Goal: Task Accomplishment & Management: Complete application form

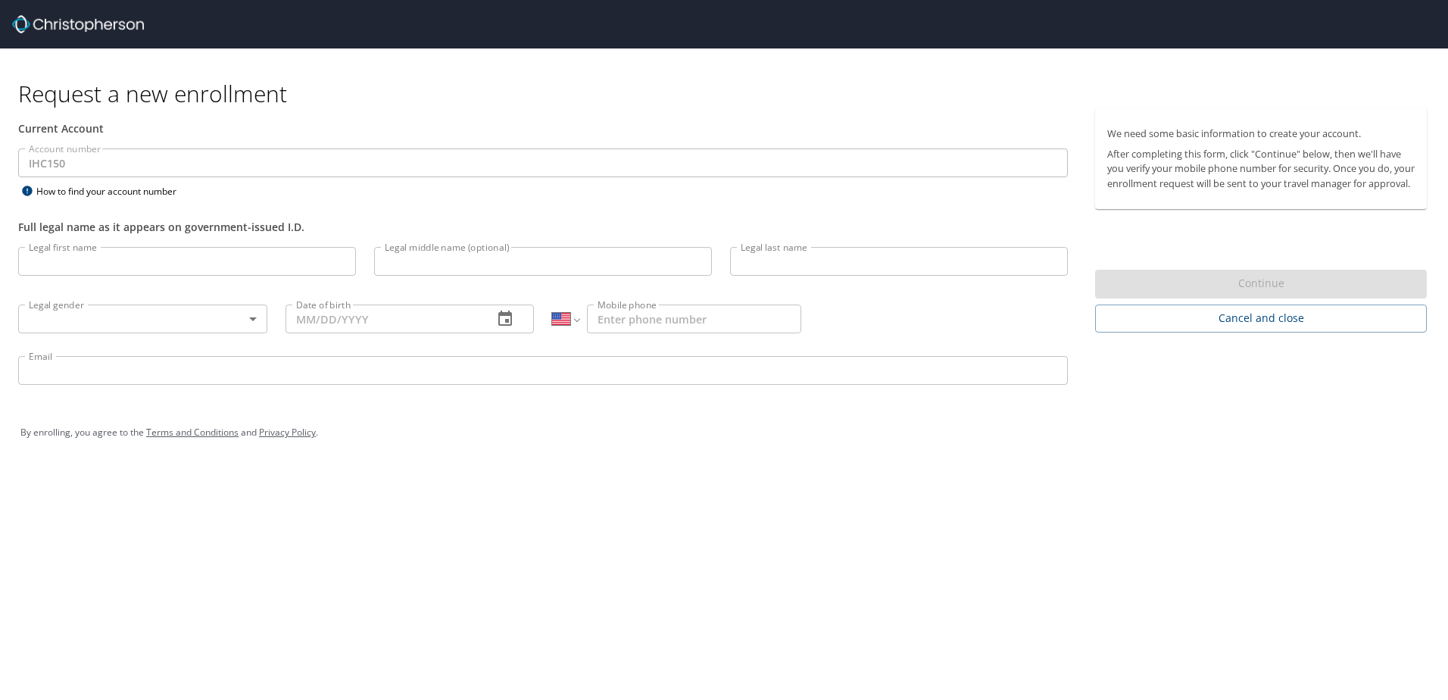
select select "US"
click at [108, 265] on input "Legal first name" at bounding box center [187, 261] width 338 height 29
type input "[PERSON_NAME]"
type input "[PHONE_NUMBER]"
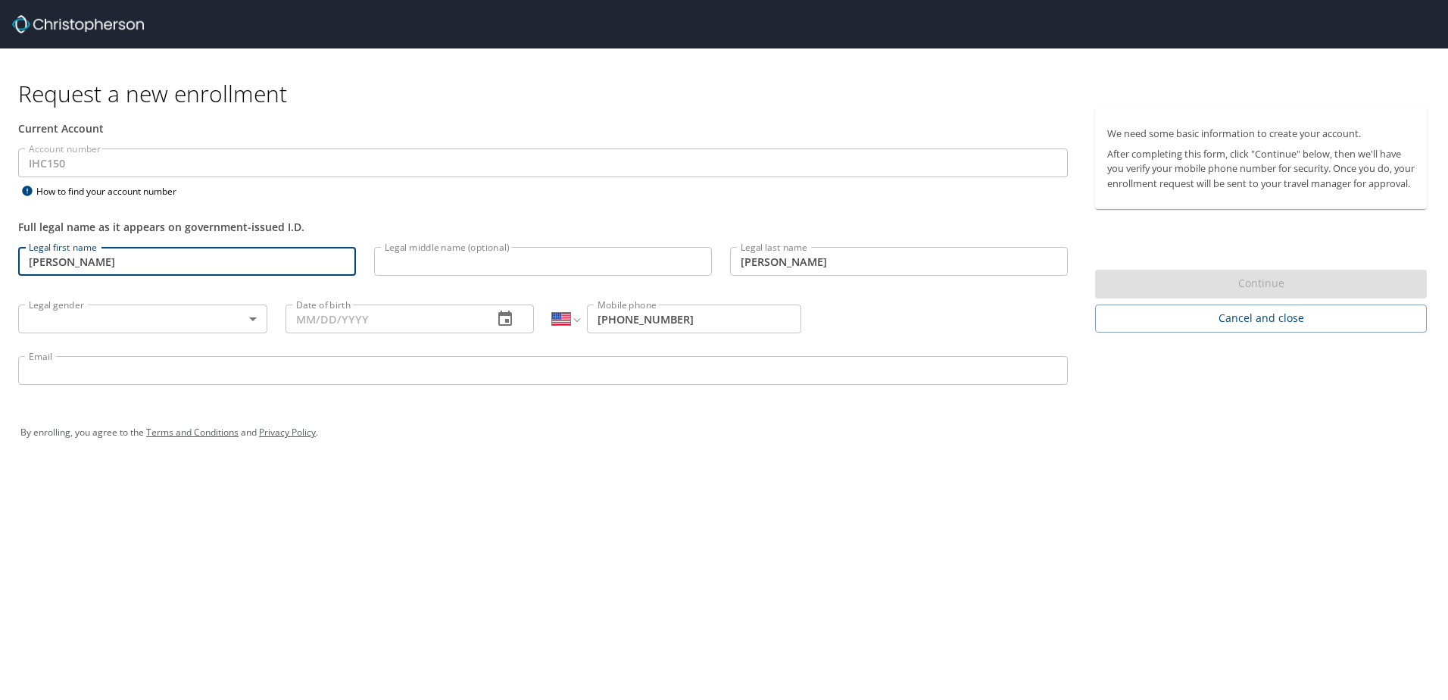
type input "[PERSON_NAME][EMAIL_ADDRESS][PERSON_NAME][DOMAIN_NAME]"
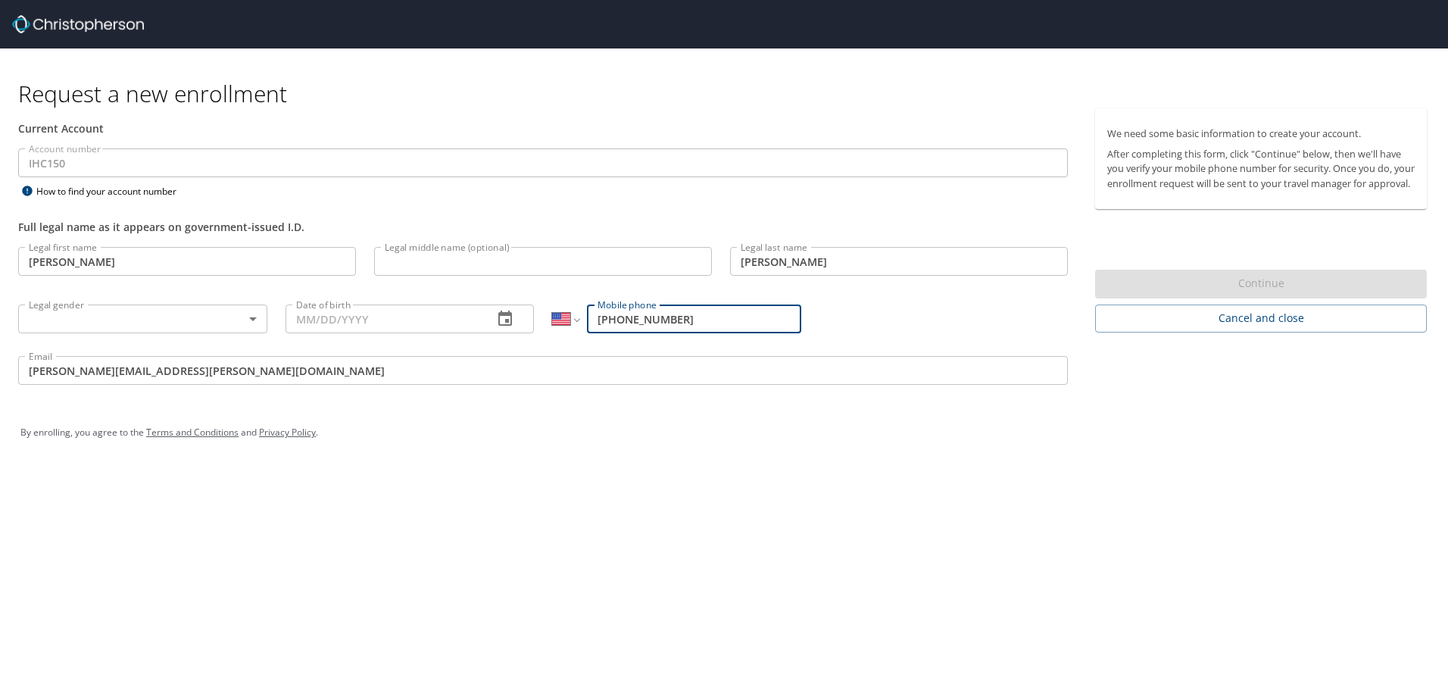
drag, startPoint x: 710, startPoint y: 318, endPoint x: 428, endPoint y: 314, distance: 281.8
click at [428, 314] on div "Legal first name [PERSON_NAME] Legal first name Legal middle name (optional) Le…" at bounding box center [543, 318] width 1068 height 161
type input "[PHONE_NUMBER]"
click at [384, 317] on input "Date of birth" at bounding box center [384, 318] width 196 height 29
type input "[DATE]"
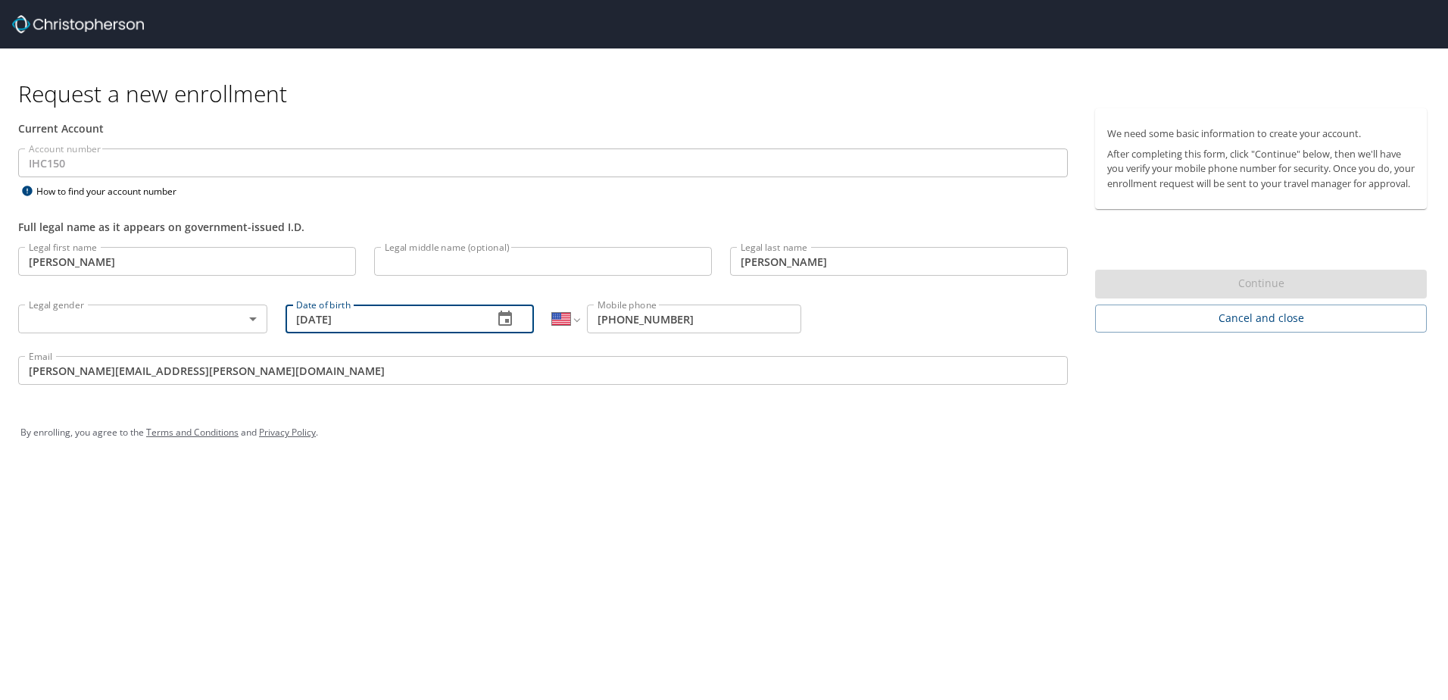
click at [181, 320] on body "Request a new enrollment Current Account Account number IHC150 Account number H…" at bounding box center [724, 350] width 1448 height 700
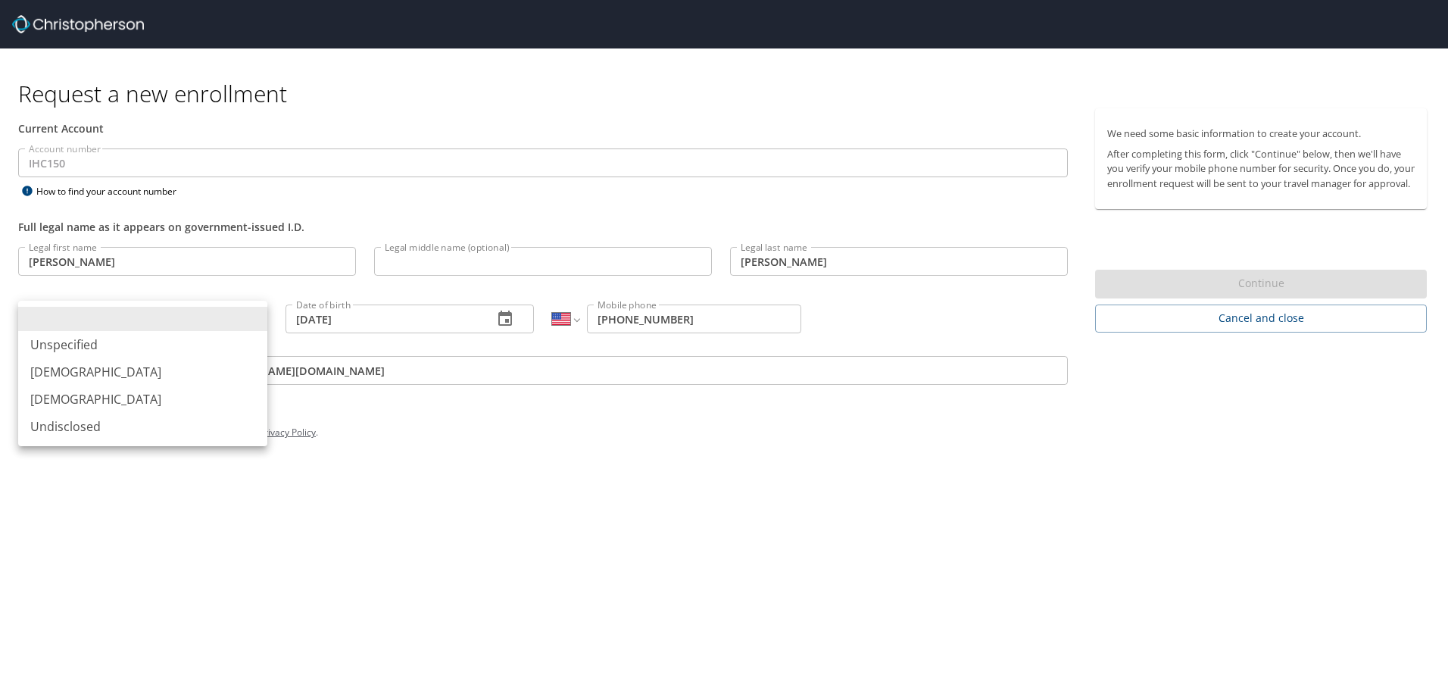
click at [146, 393] on li "[DEMOGRAPHIC_DATA]" at bounding box center [142, 399] width 249 height 27
type input "[DEMOGRAPHIC_DATA]"
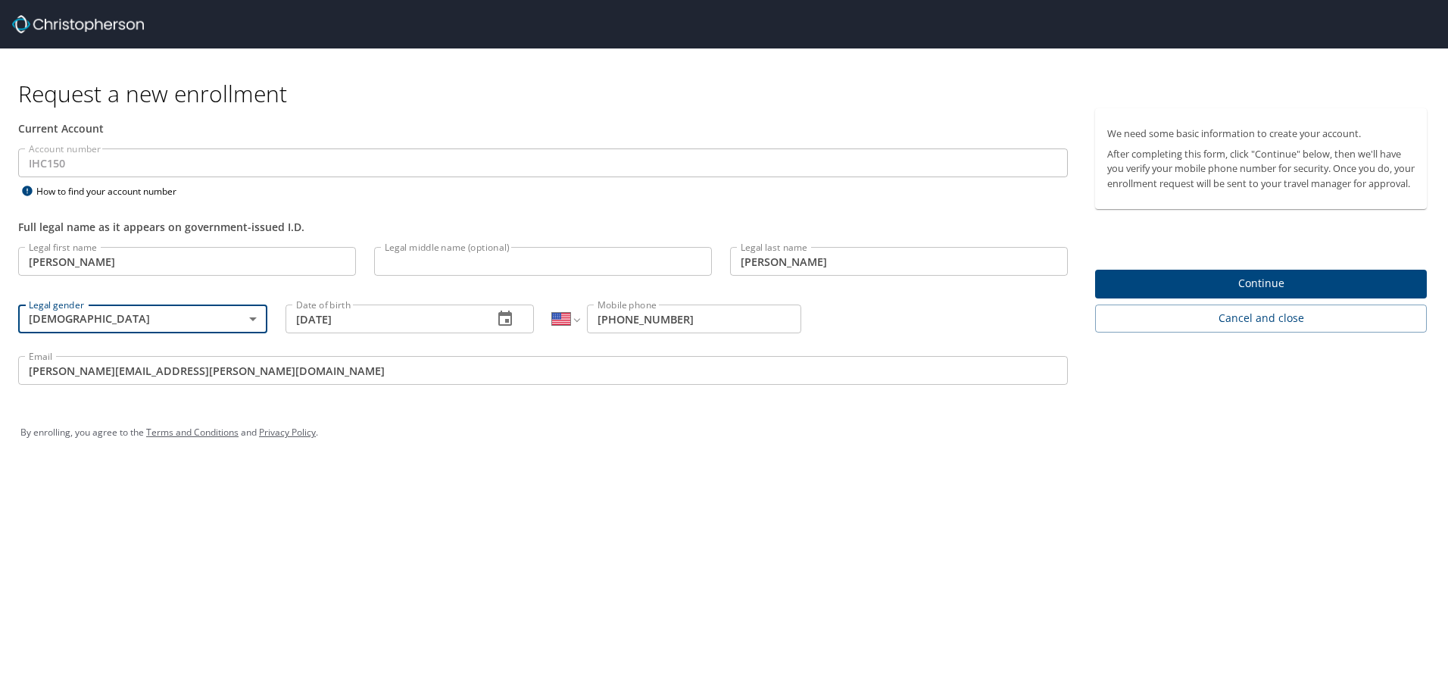
click at [584, 542] on div "Request a new enrollment Current Account Account number IHC150 Account number H…" at bounding box center [724, 350] width 1448 height 700
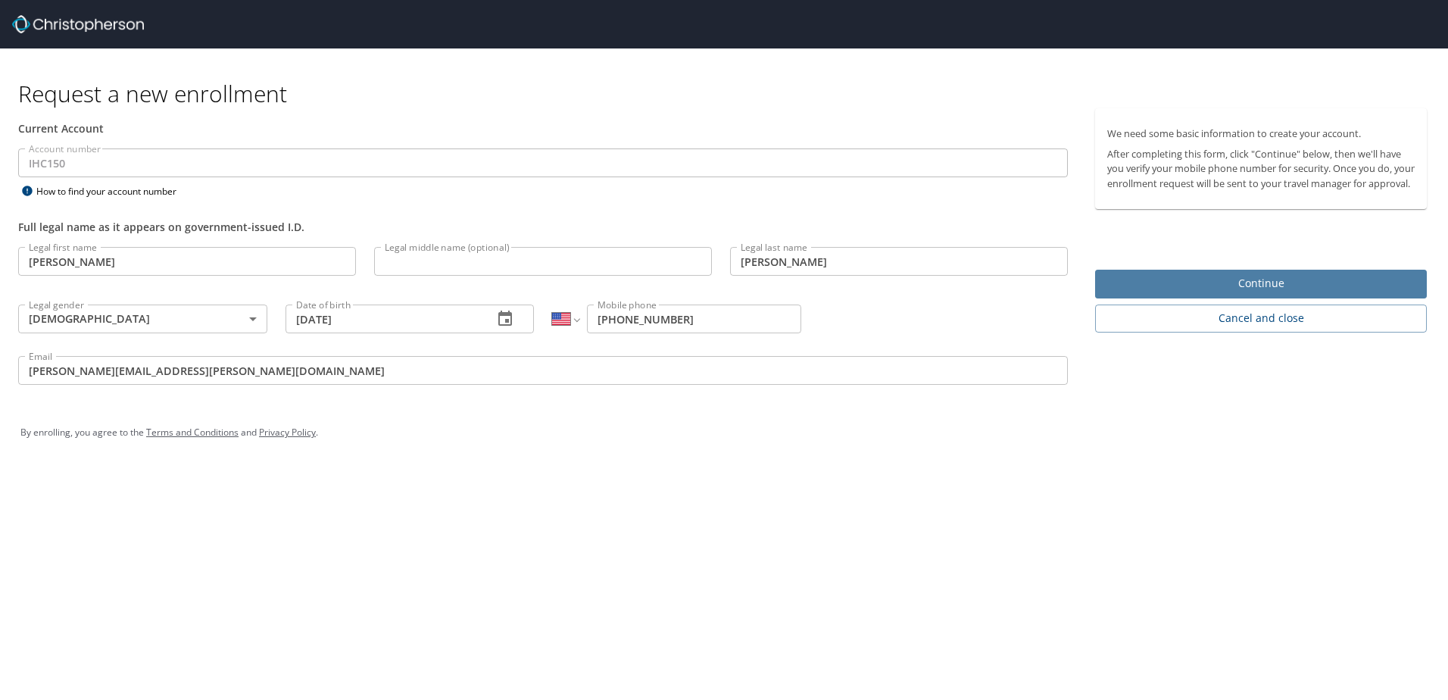
click at [1250, 293] on span "Continue" at bounding box center [1260, 283] width 307 height 19
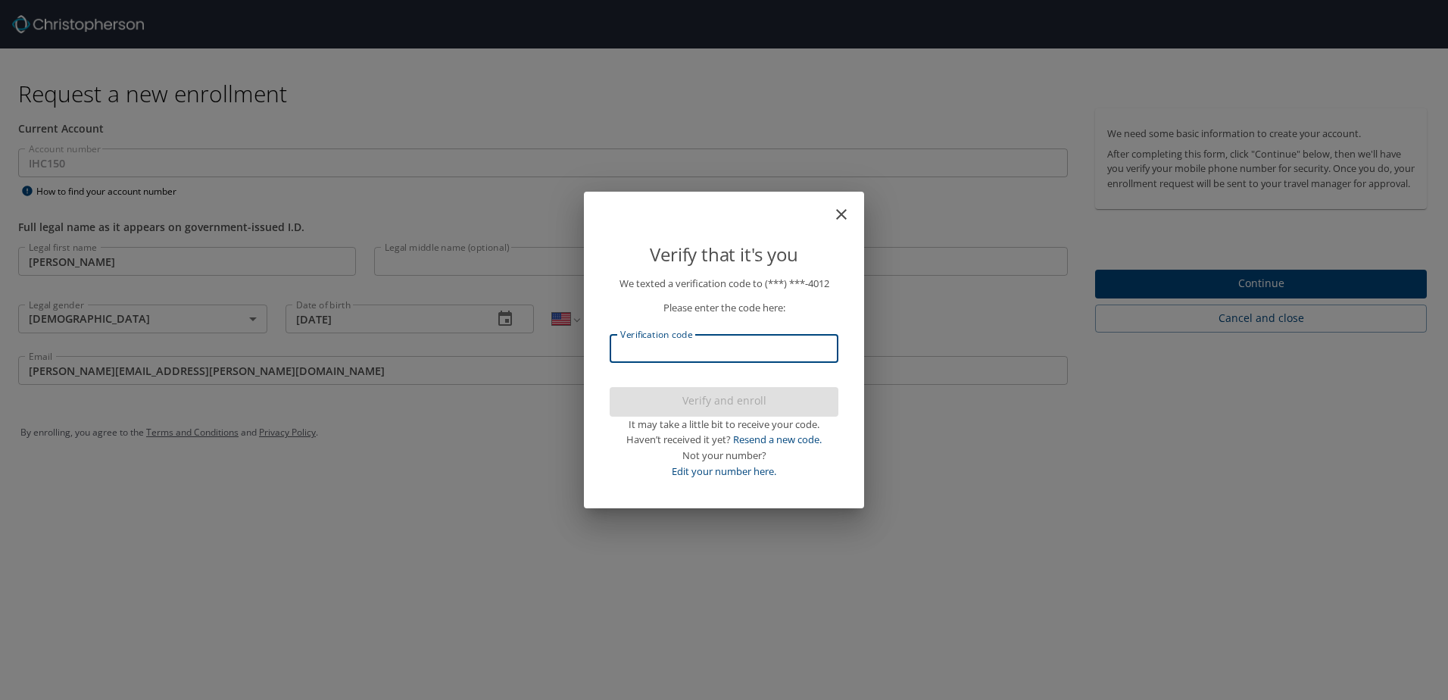
click at [788, 349] on input "Verification code" at bounding box center [724, 348] width 229 height 29
type input "874715"
click at [763, 395] on span "Verify and enroll" at bounding box center [724, 401] width 204 height 19
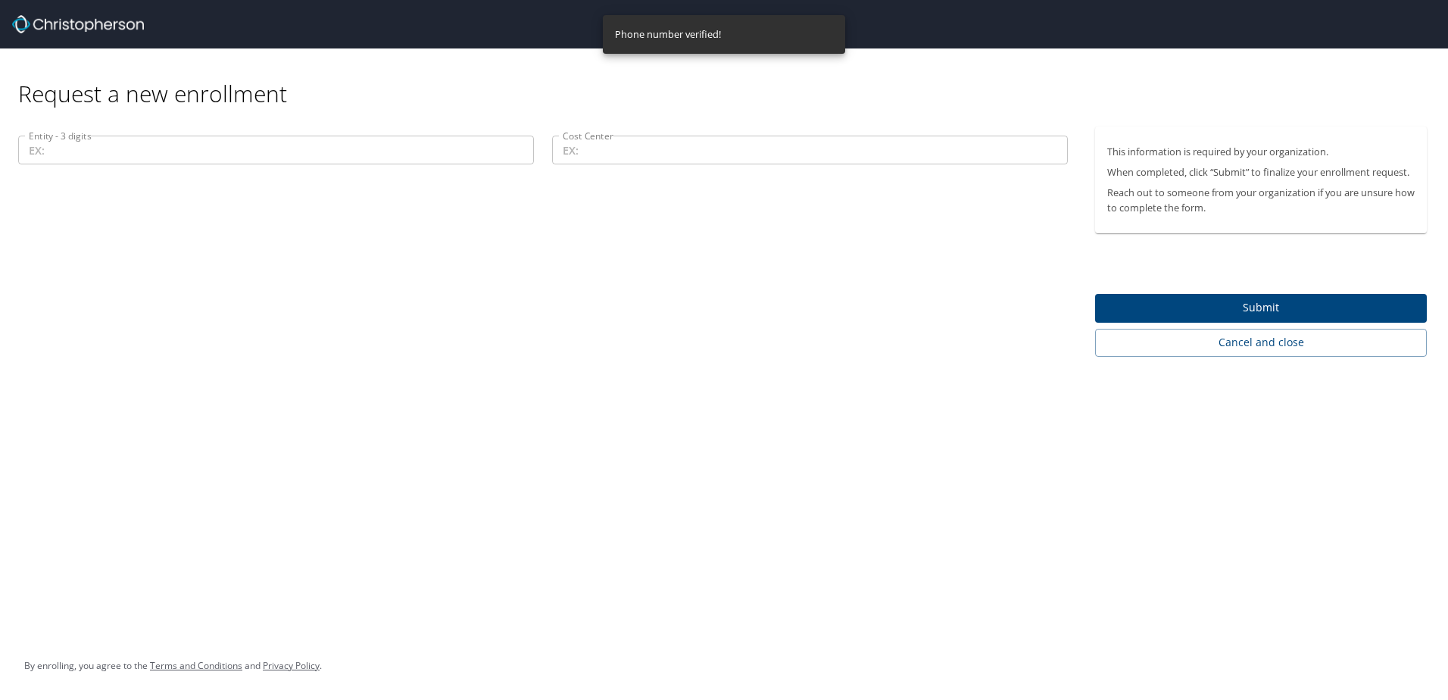
click at [161, 149] on input "Entity - 3 digits" at bounding box center [276, 150] width 516 height 29
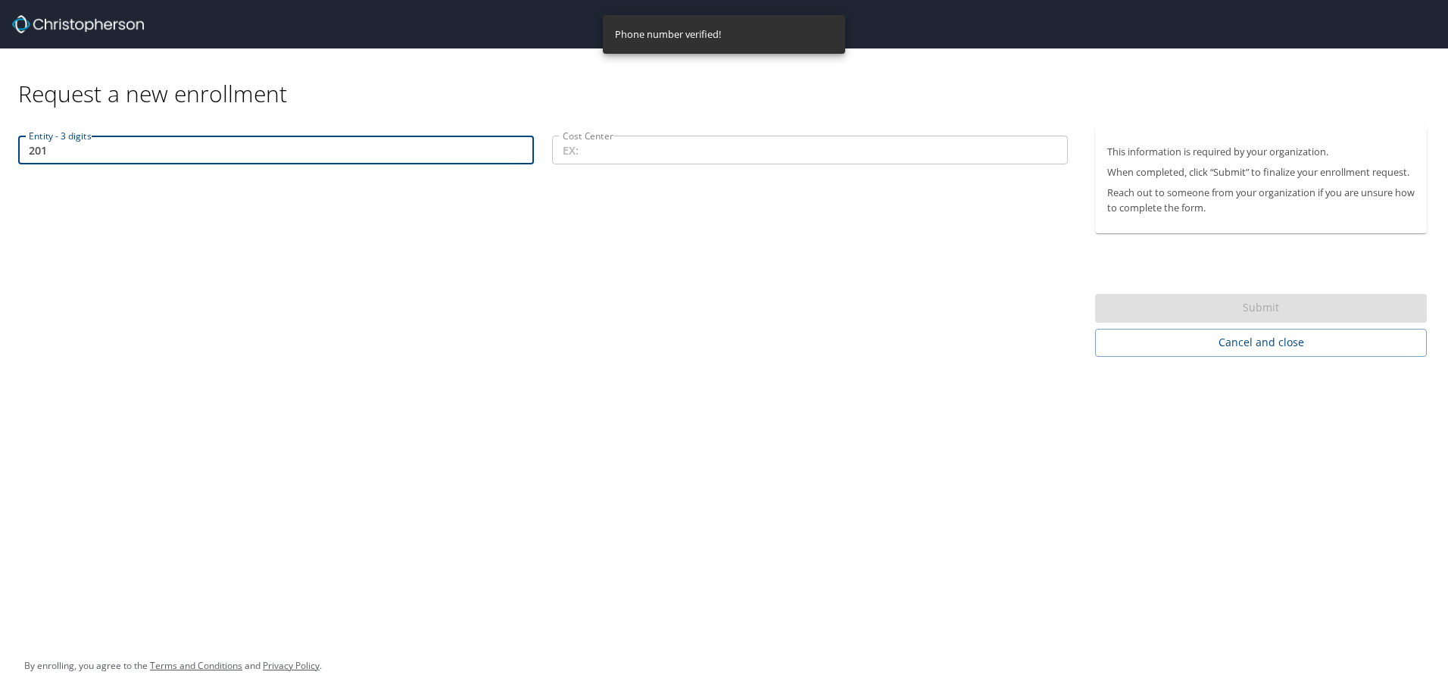
click at [623, 161] on input "Cost Center" at bounding box center [810, 150] width 516 height 29
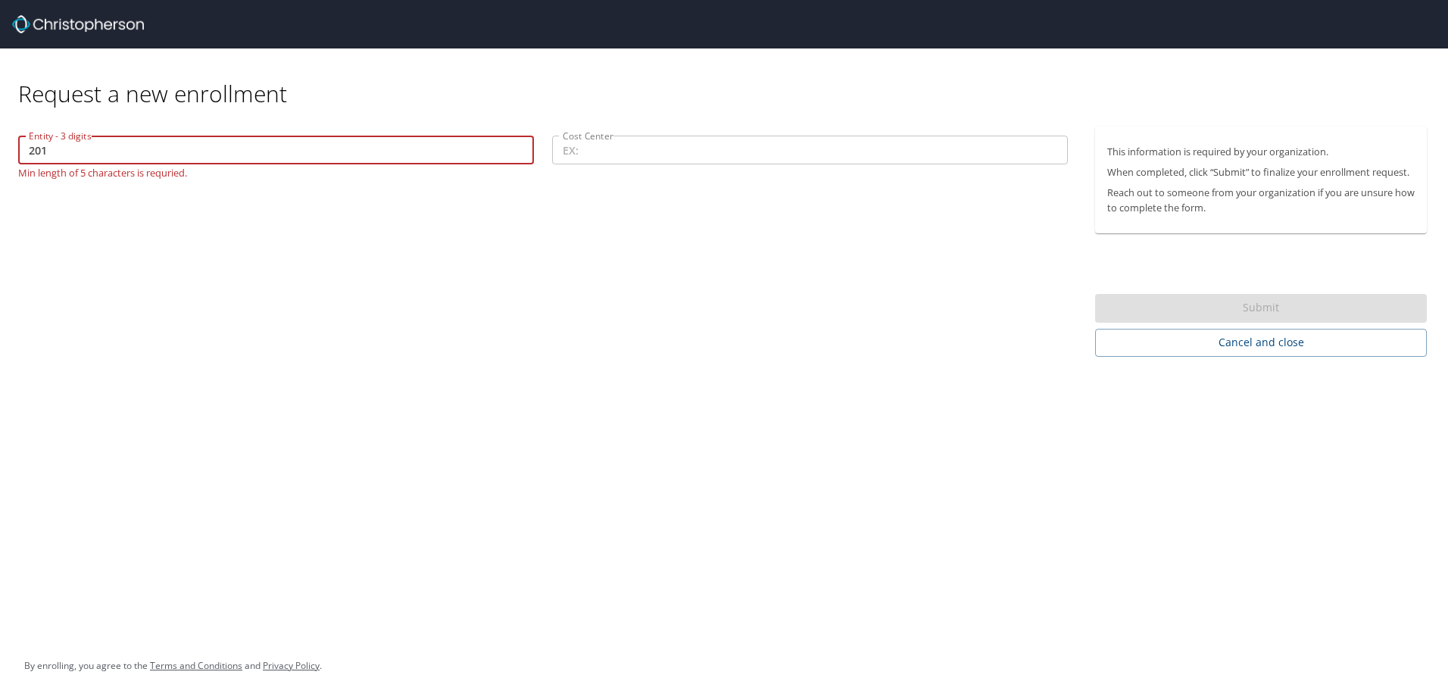
drag, startPoint x: 167, startPoint y: 154, endPoint x: -3, endPoint y: 145, distance: 169.9
click at [0, 145] on html "Request a new enrollment Entity - 3 digits 201 Entity - 3 digits Min length of …" at bounding box center [724, 350] width 1448 height 700
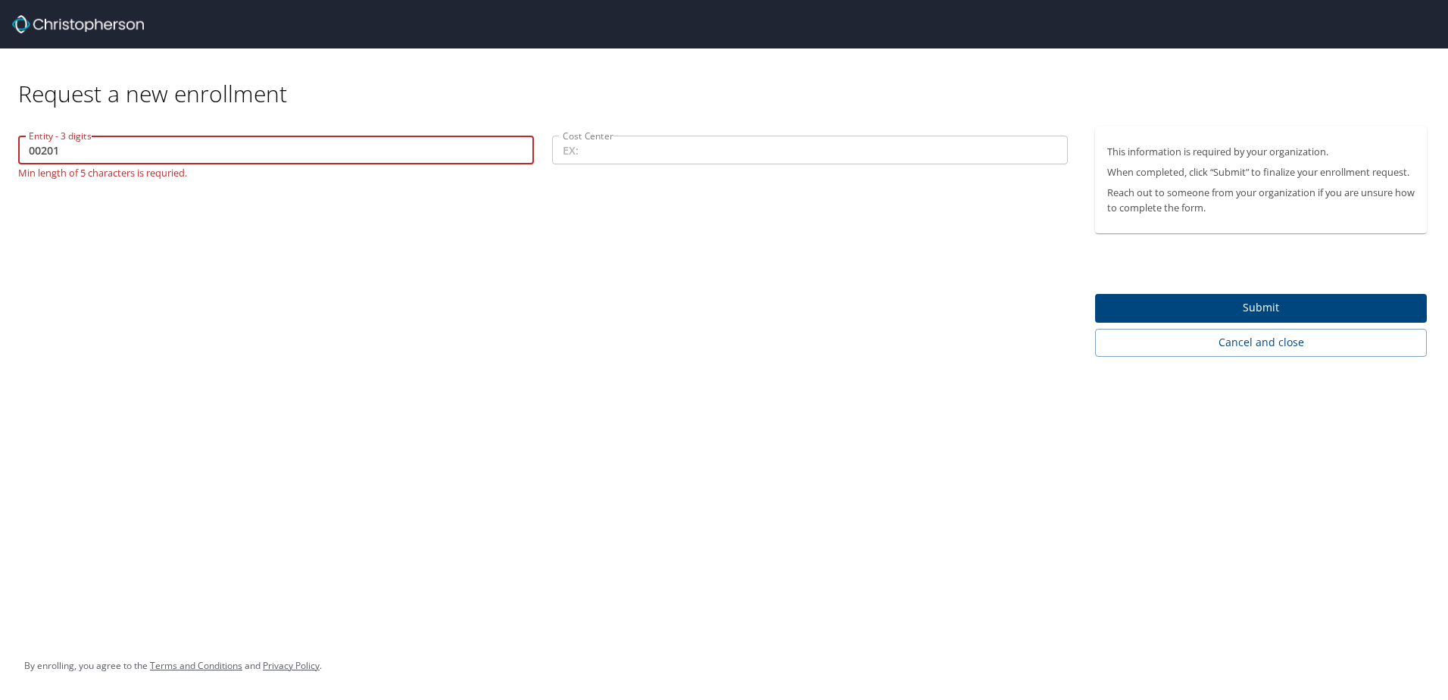
type input "00201"
click at [648, 158] on input "Cost Center" at bounding box center [810, 150] width 516 height 29
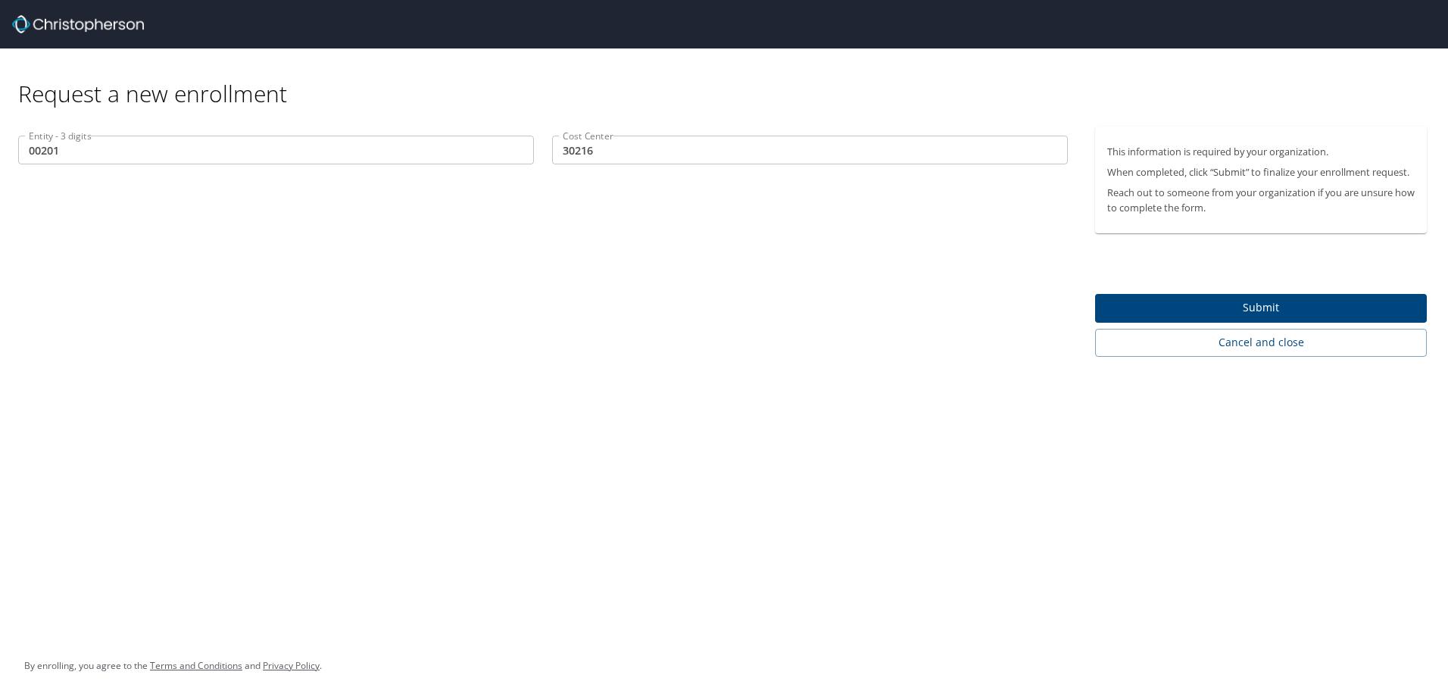
click at [595, 237] on div "Entity - 3 digits 00201 Entity - 3 digits Cost Center 30216 Cost Center" at bounding box center [543, 241] width 1086 height 230
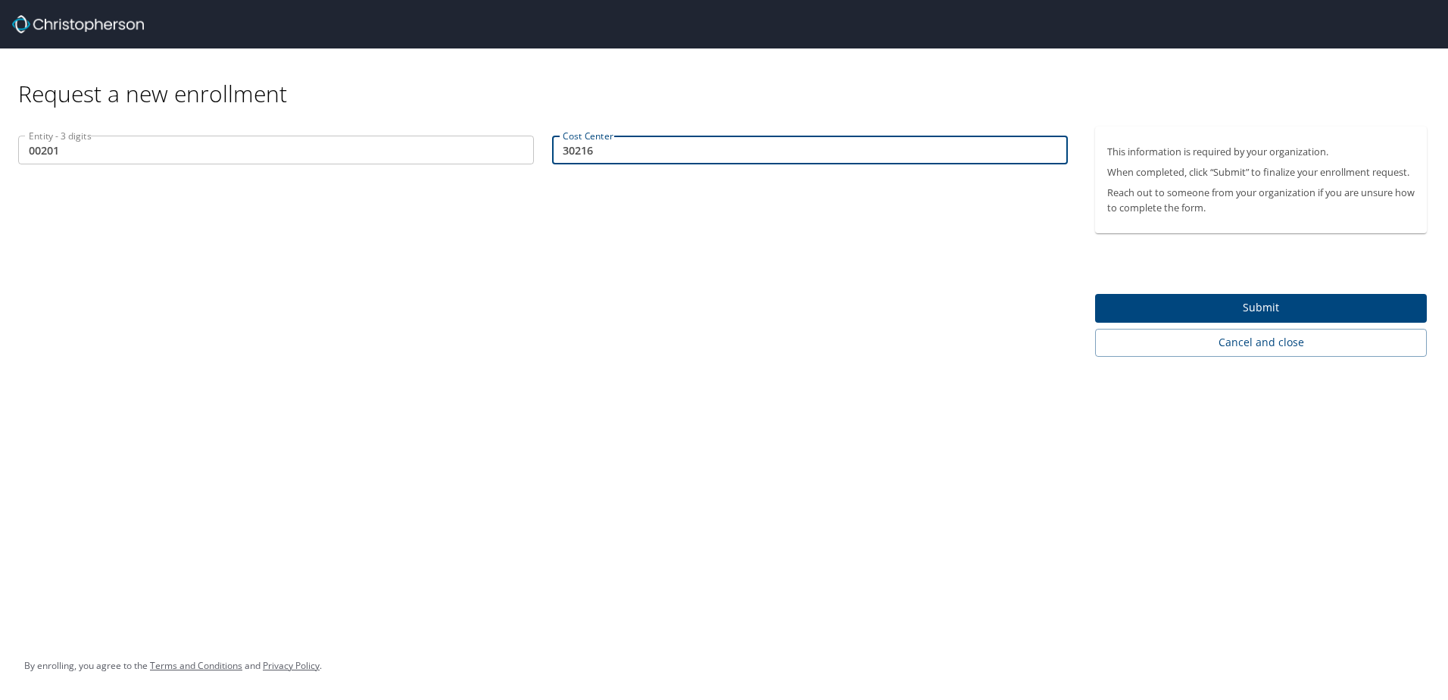
drag, startPoint x: 656, startPoint y: 155, endPoint x: 471, endPoint y: 163, distance: 185.0
click at [471, 163] on div "Entity - 3 digits 00201 Entity - 3 digits Cost Center 30216 Cost Center" at bounding box center [543, 151] width 1068 height 51
type input "30201"
click at [839, 423] on div "Request a new enrollment Entity - 3 digits 00201 Entity - 3 digits Cost Center …" at bounding box center [724, 350] width 1448 height 700
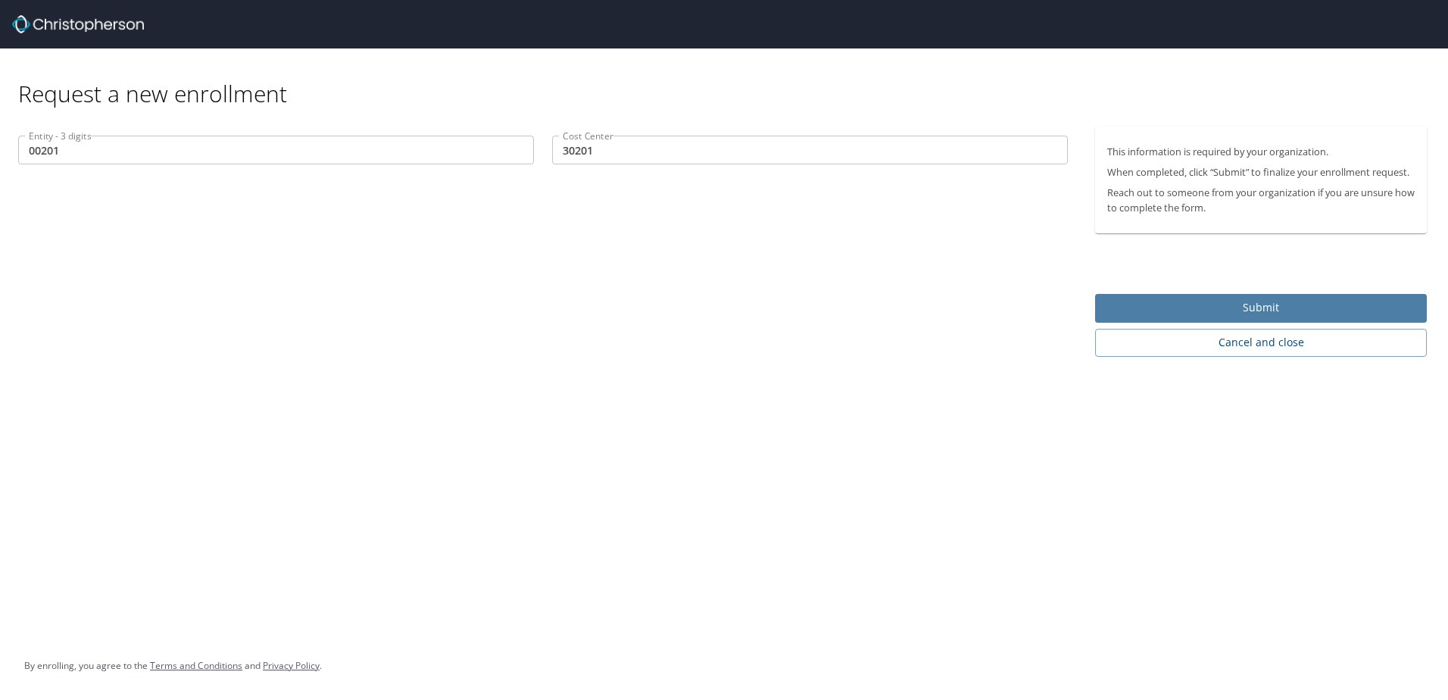
click at [1301, 311] on span "Submit" at bounding box center [1260, 307] width 307 height 19
